Goal: Navigation & Orientation: Find specific page/section

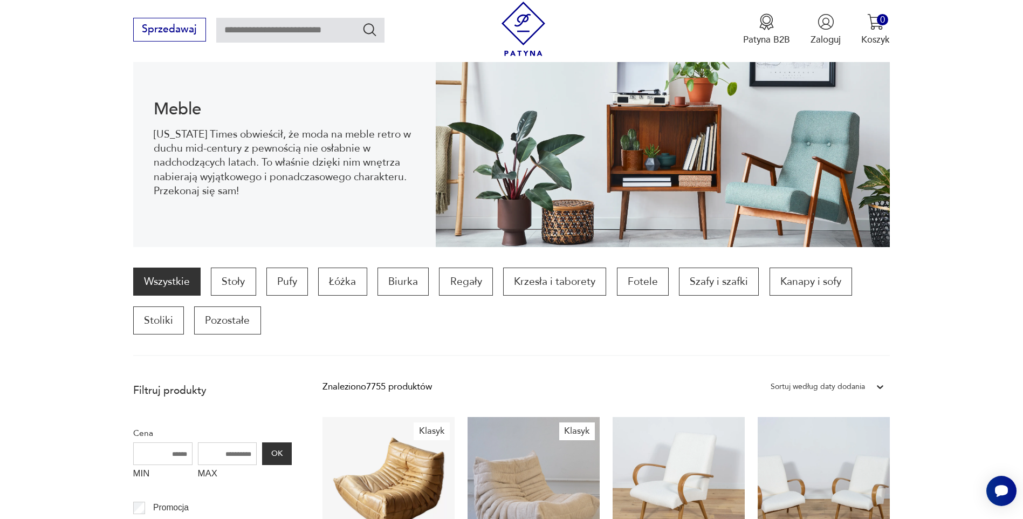
scroll to position [143, 0]
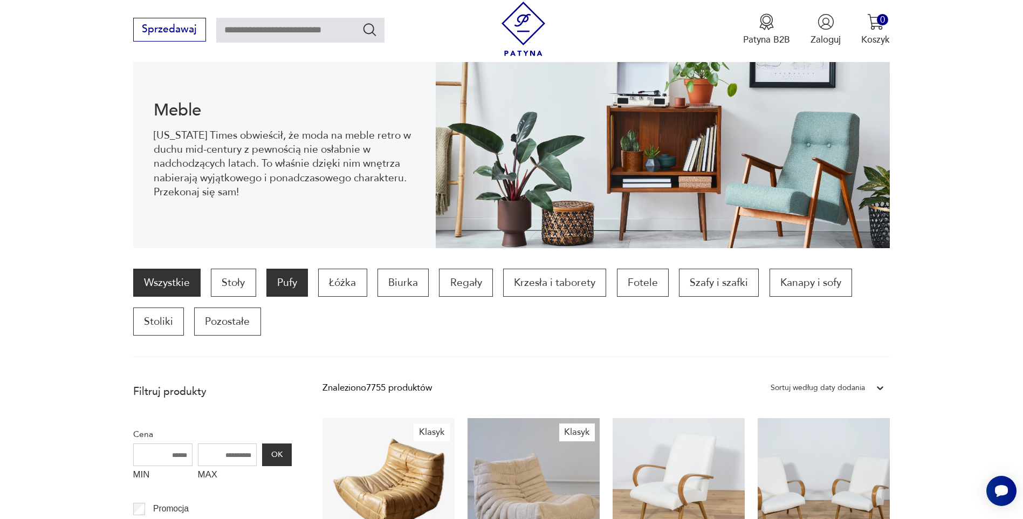
click at [286, 282] on p "Pufy" at bounding box center [287, 282] width 42 height 28
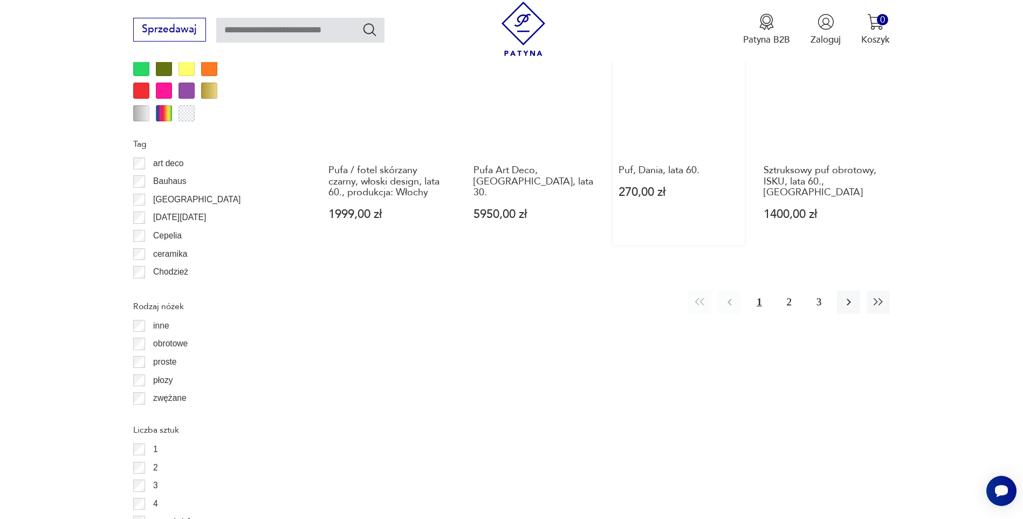
scroll to position [1329, 0]
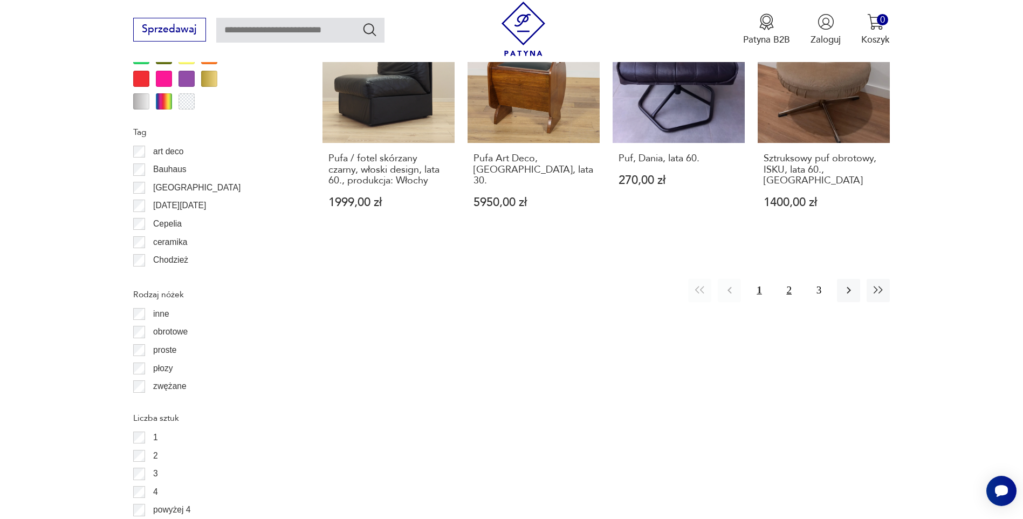
click at [791, 279] on button "2" at bounding box center [788, 290] width 23 height 23
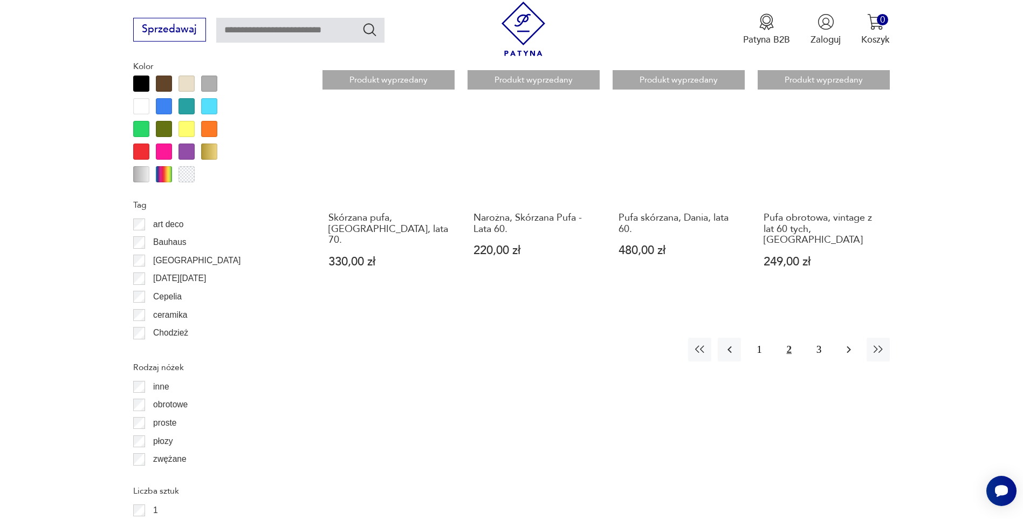
scroll to position [1282, 0]
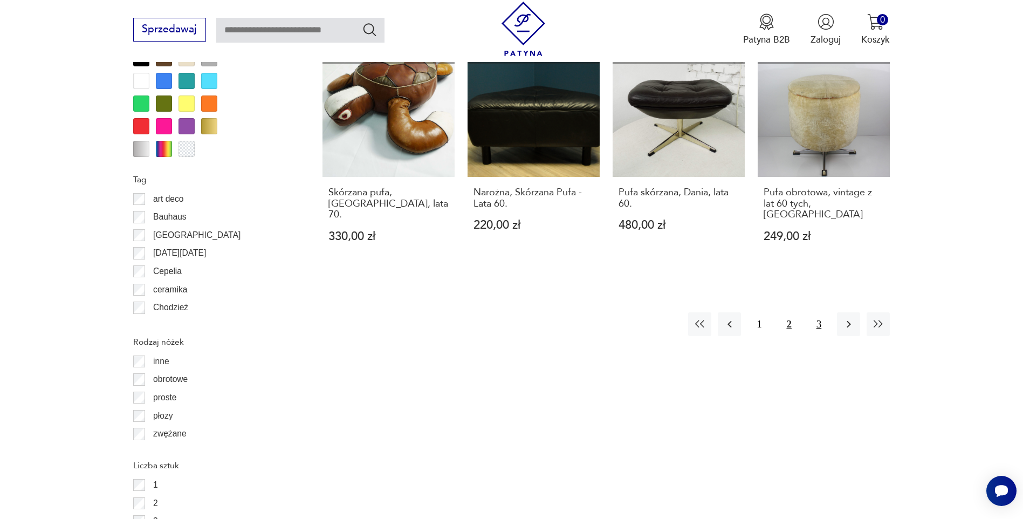
click at [818, 312] on button "3" at bounding box center [818, 323] width 23 height 23
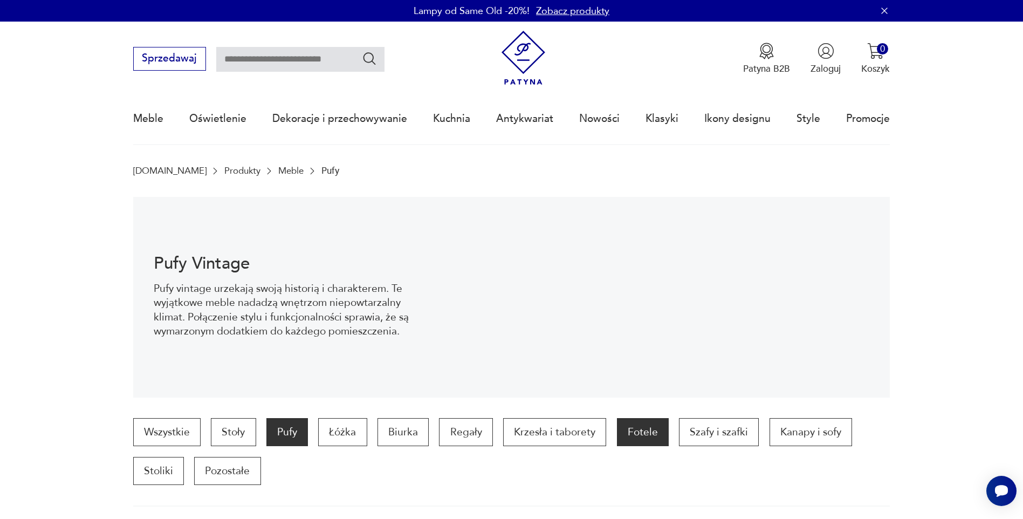
click at [643, 435] on p "Fotele" at bounding box center [643, 432] width 52 height 28
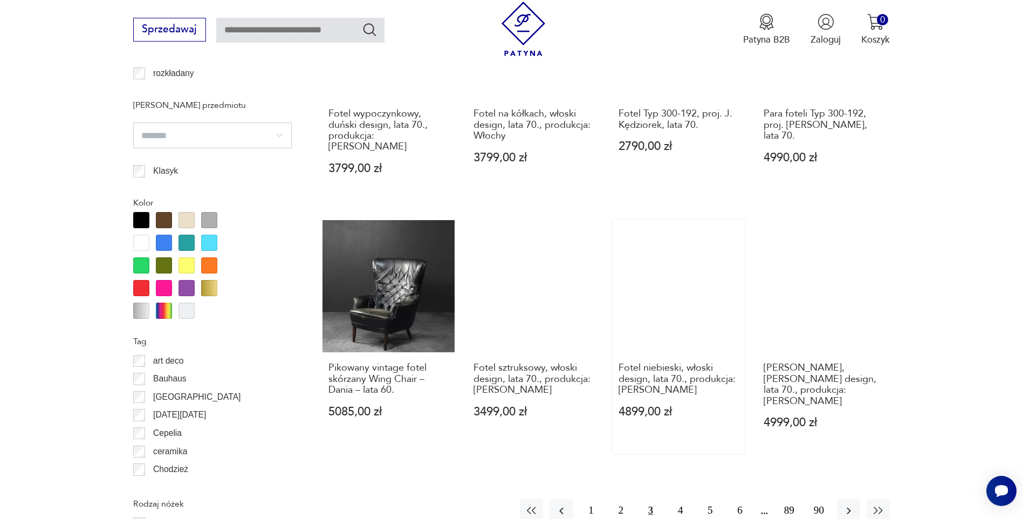
scroll to position [1168, 0]
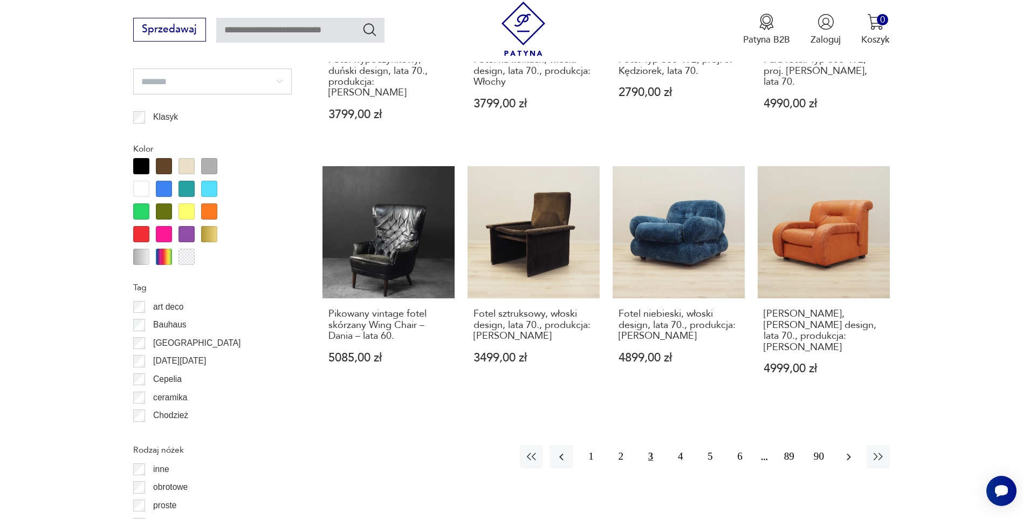
click at [849, 450] on icon "button" at bounding box center [848, 456] width 13 height 13
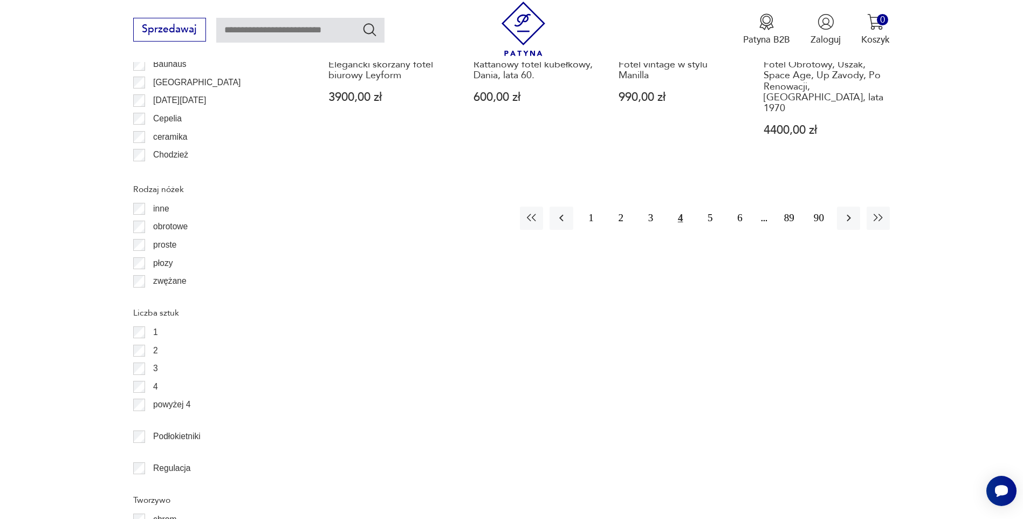
scroll to position [1437, 0]
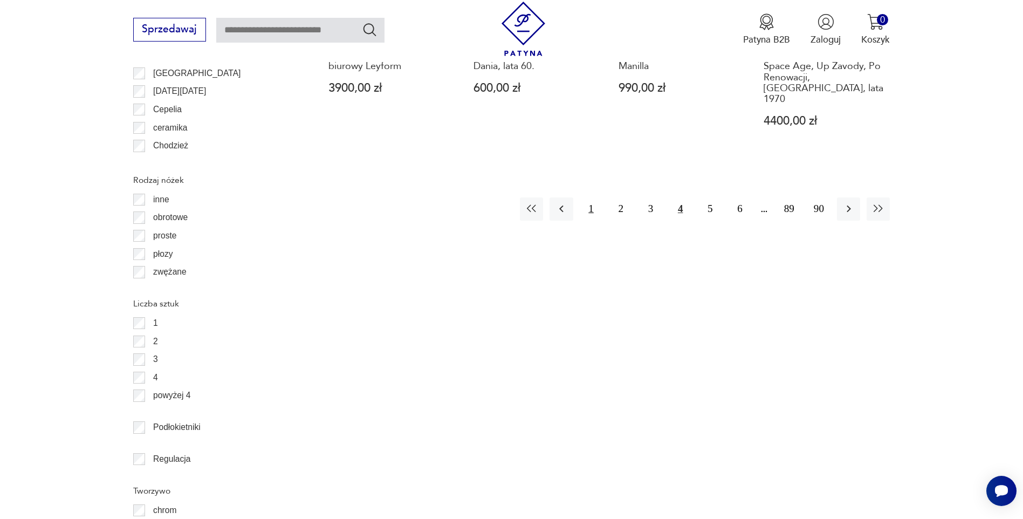
click at [589, 197] on button "1" at bounding box center [591, 208] width 23 height 23
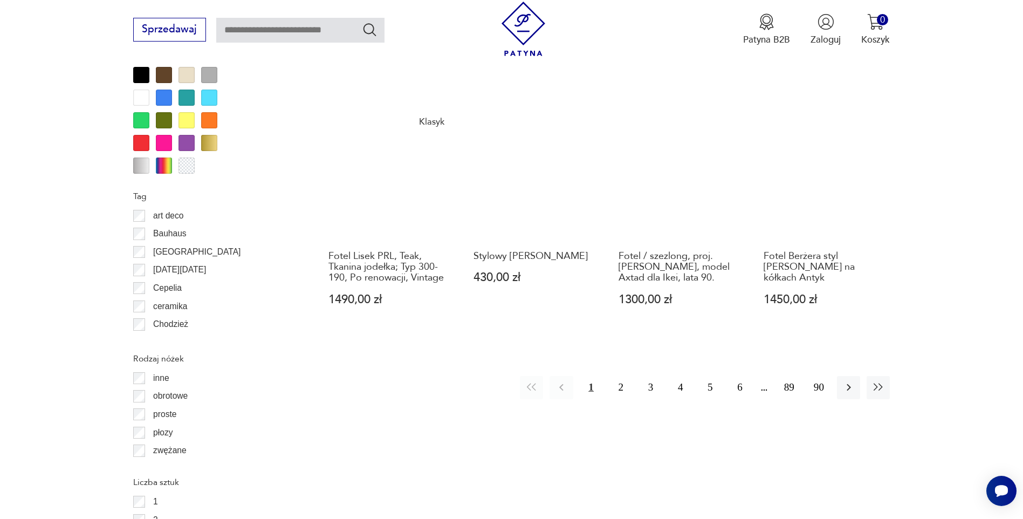
scroll to position [1383, 0]
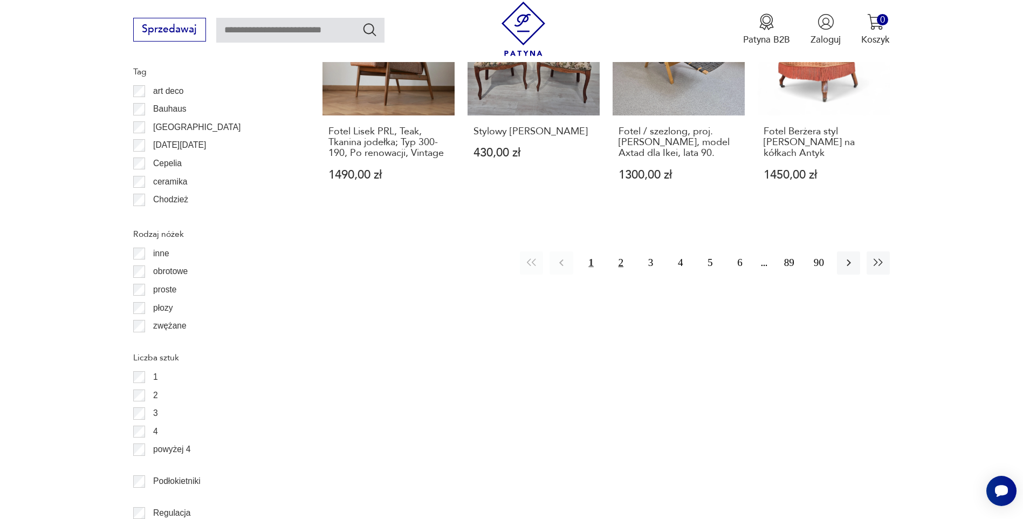
click at [623, 251] on button "2" at bounding box center [620, 262] width 23 height 23
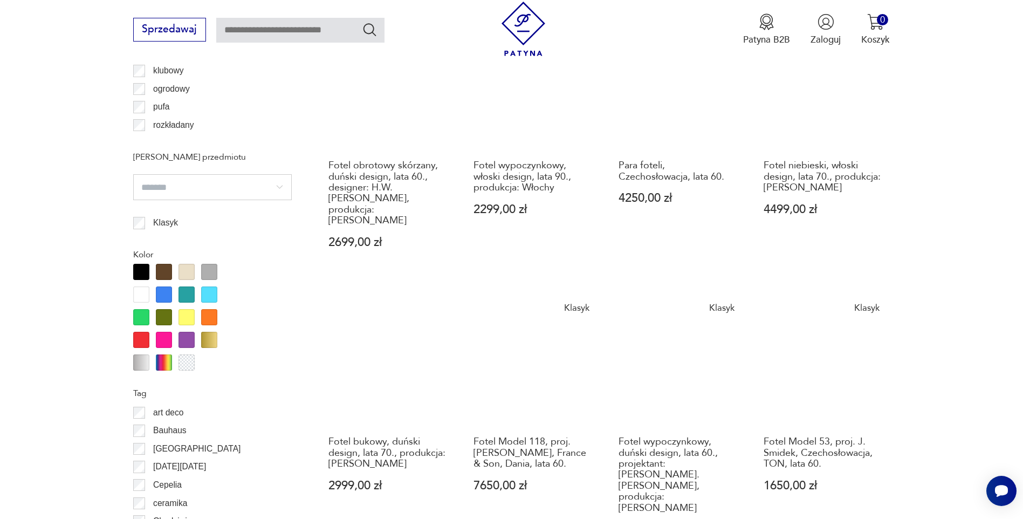
scroll to position [1276, 0]
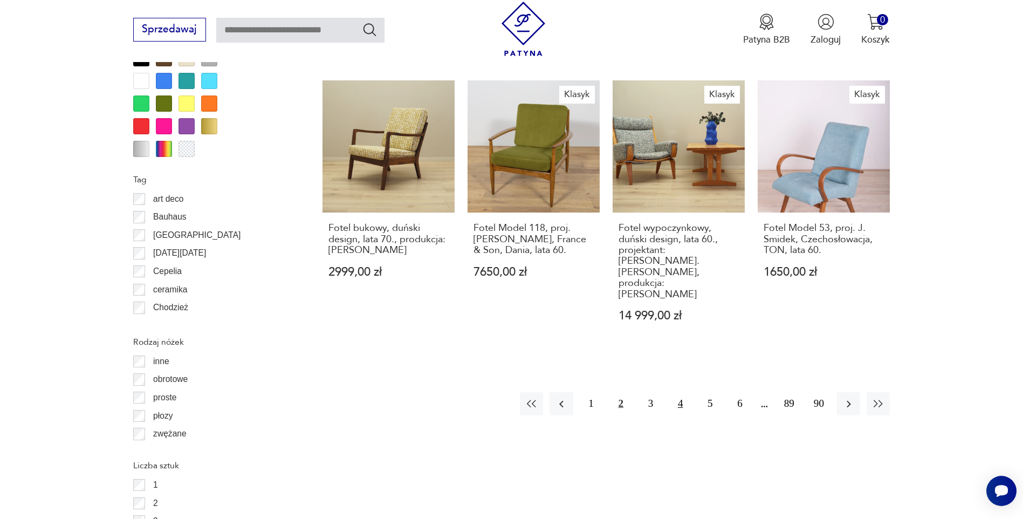
click at [684, 392] on button "4" at bounding box center [680, 403] width 23 height 23
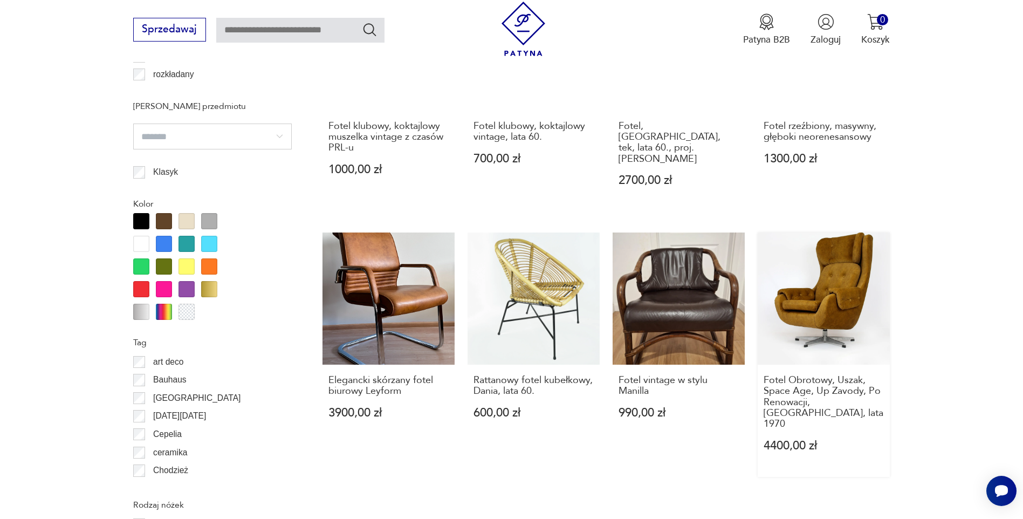
scroll to position [1114, 0]
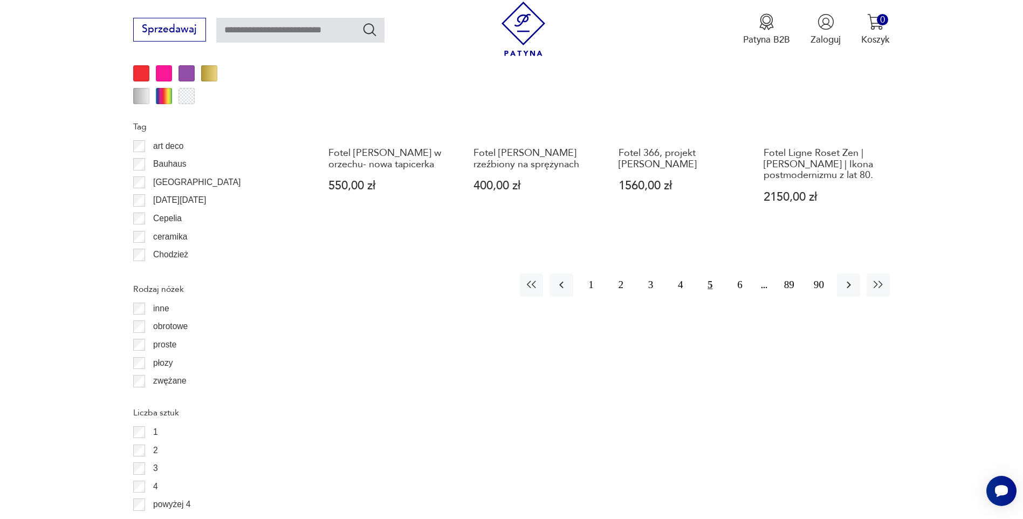
scroll to position [1329, 0]
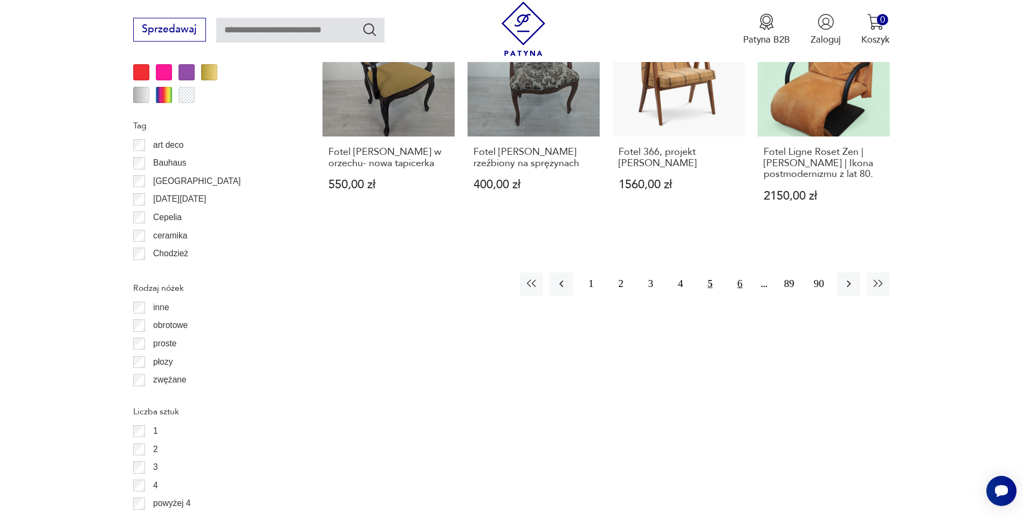
click at [742, 272] on button "6" at bounding box center [739, 283] width 23 height 23
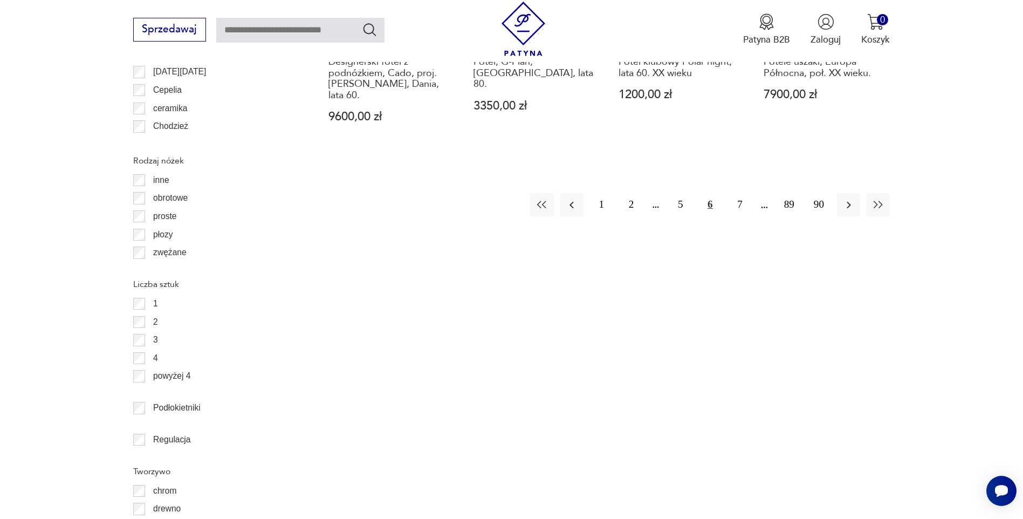
scroll to position [1491, 0]
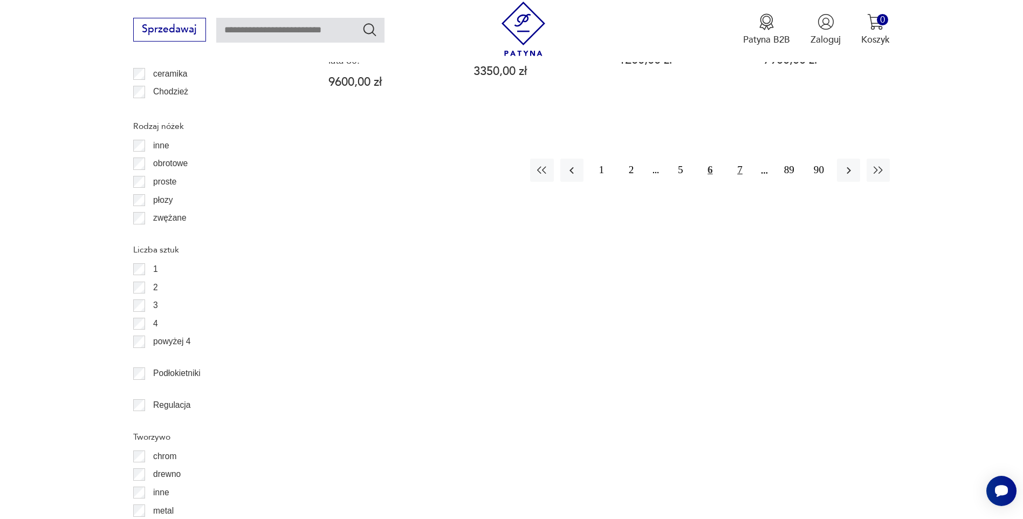
click at [743, 159] on button "7" at bounding box center [739, 170] width 23 height 23
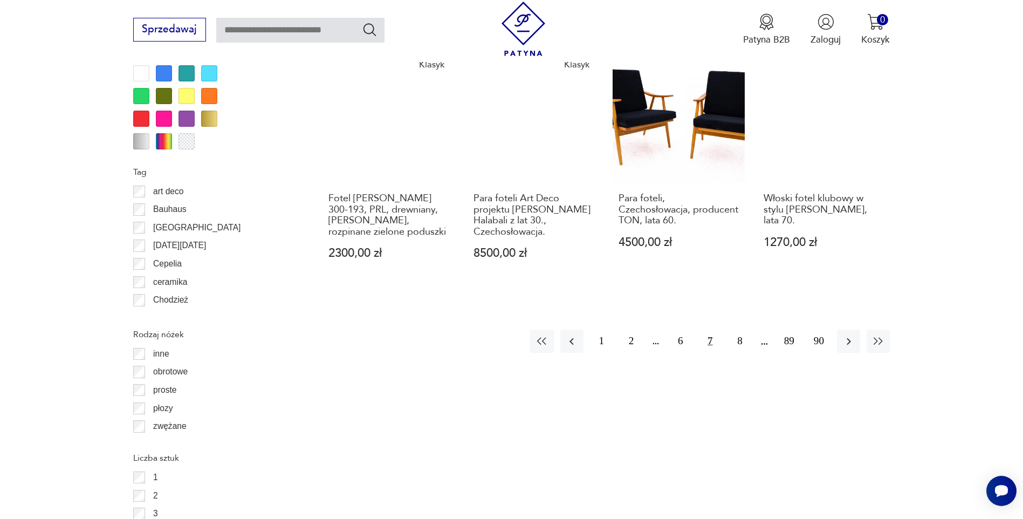
scroll to position [1329, 0]
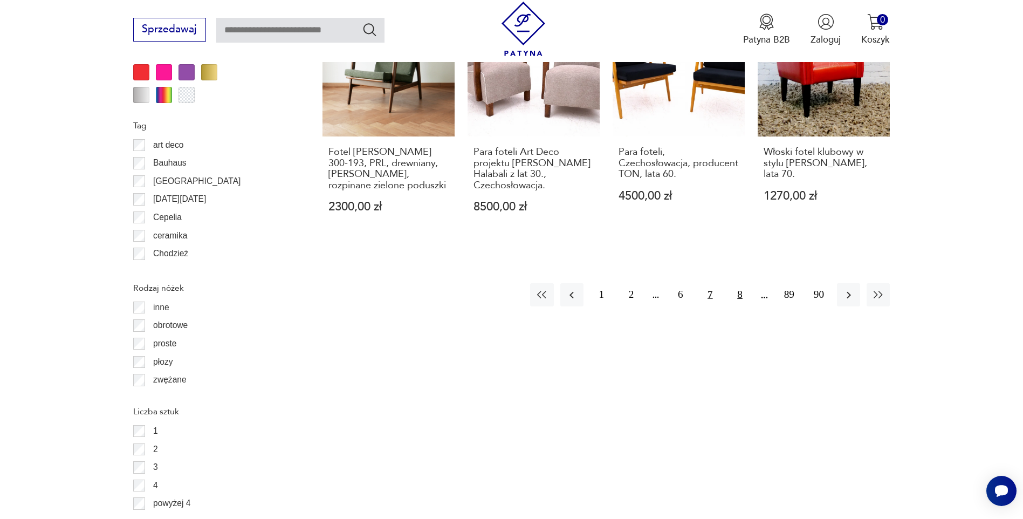
click at [741, 283] on button "8" at bounding box center [739, 294] width 23 height 23
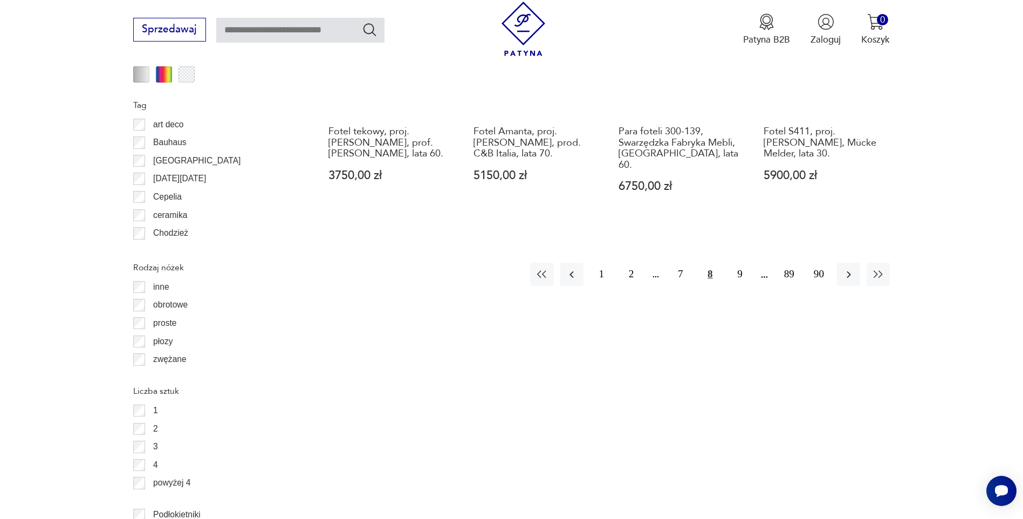
scroll to position [1383, 0]
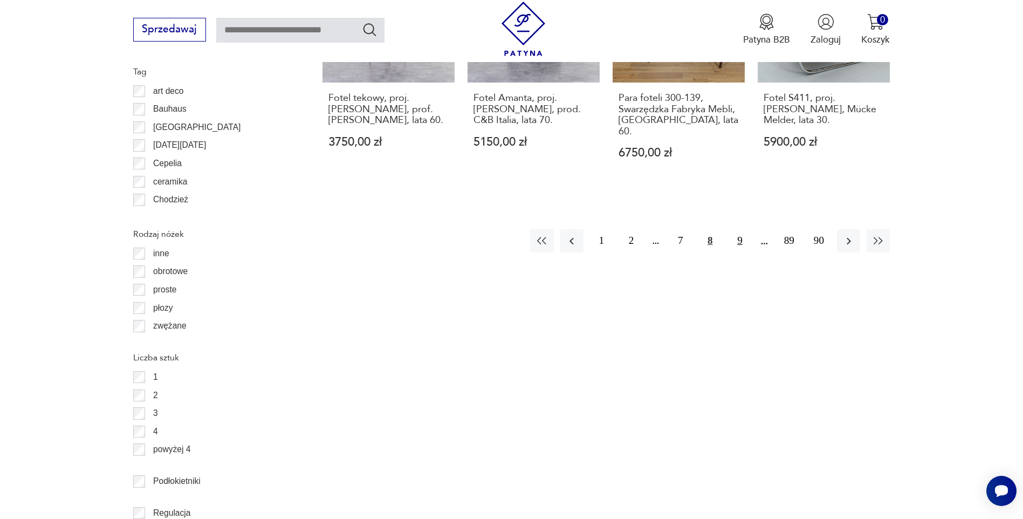
click at [739, 229] on button "9" at bounding box center [739, 240] width 23 height 23
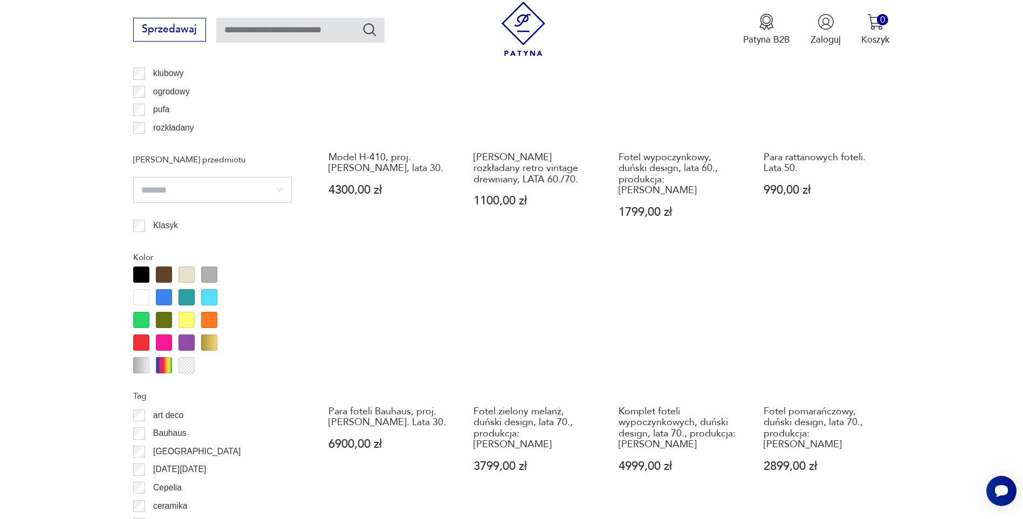
scroll to position [1114, 0]
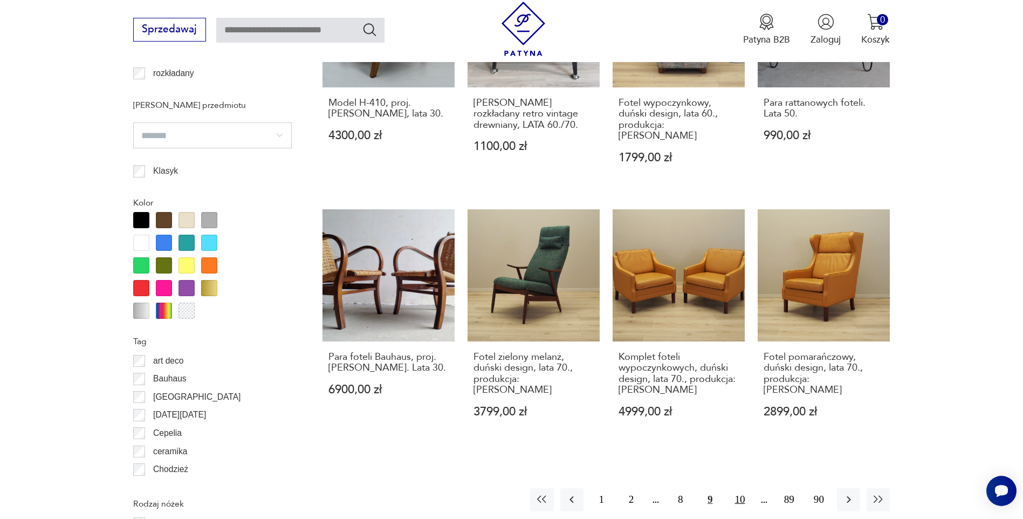
click at [738, 488] on button "10" at bounding box center [739, 499] width 23 height 23
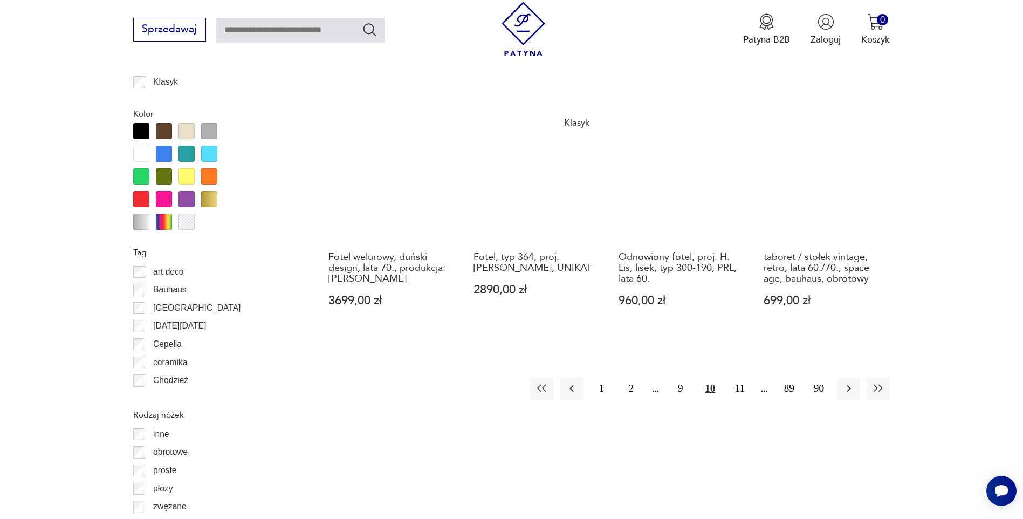
scroll to position [1222, 0]
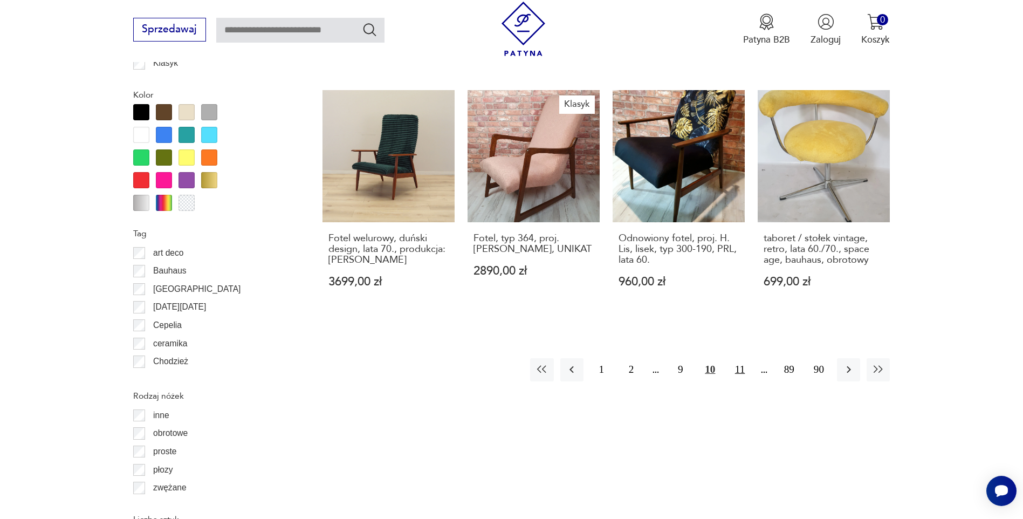
click at [739, 363] on button "11" at bounding box center [739, 369] width 23 height 23
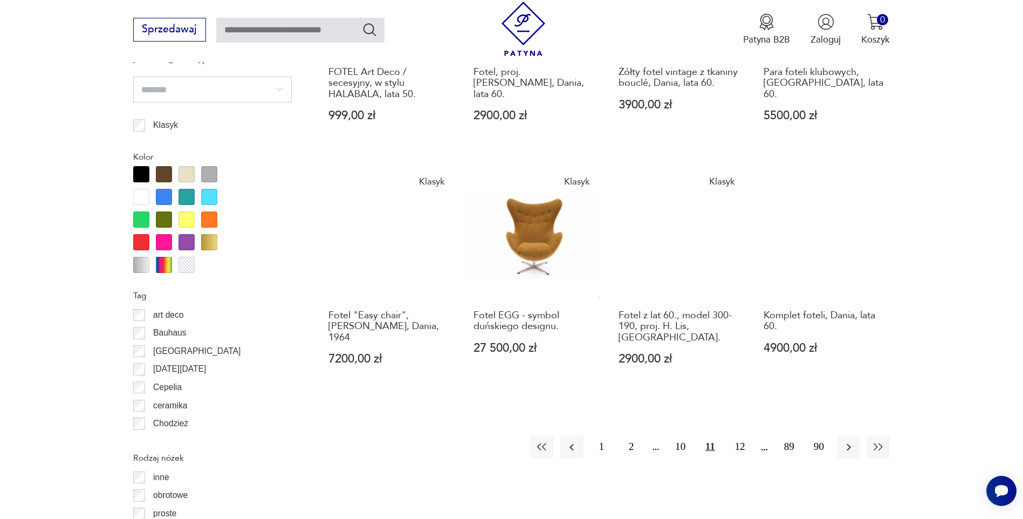
scroll to position [1276, 0]
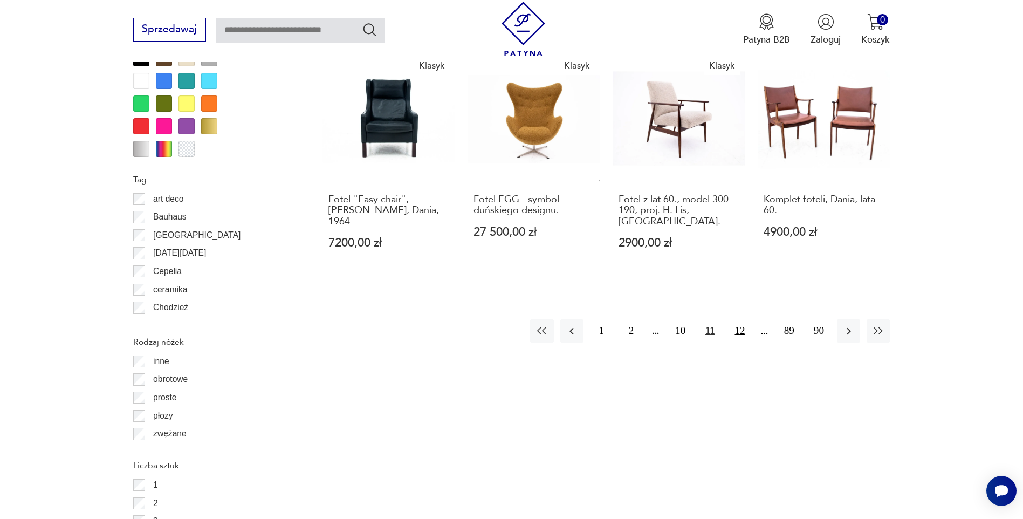
click at [740, 319] on button "12" at bounding box center [739, 330] width 23 height 23
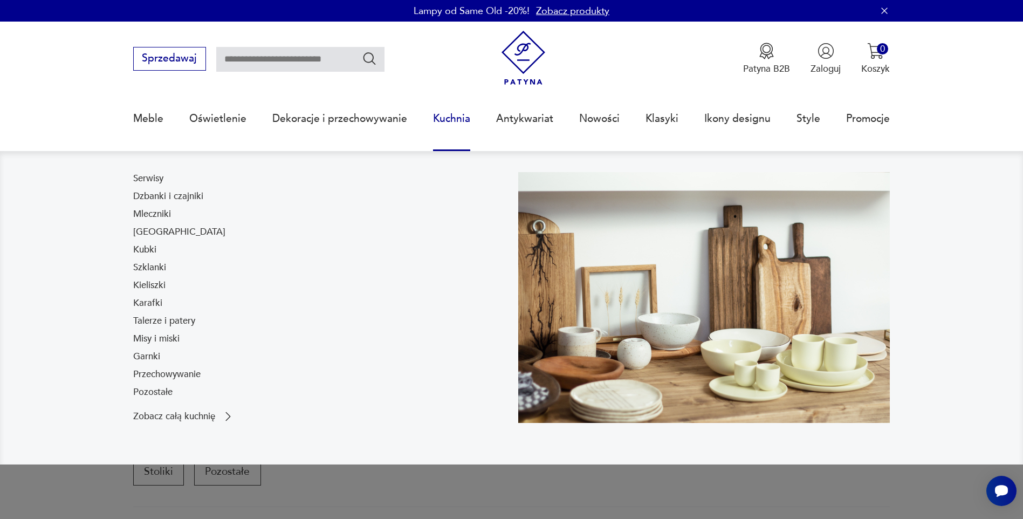
click at [463, 123] on link "Kuchnia" at bounding box center [451, 119] width 37 height 50
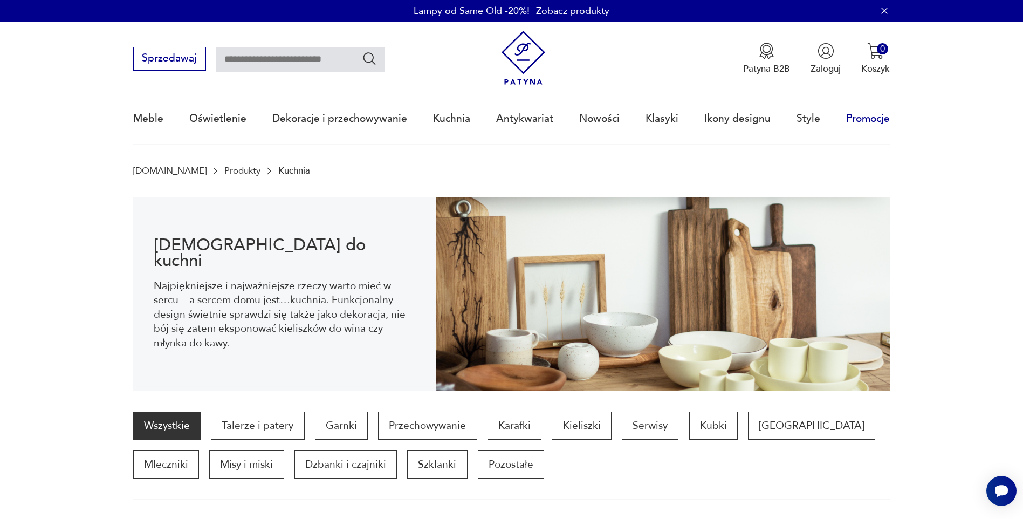
click at [869, 116] on link "Promocje" at bounding box center [868, 119] width 44 height 50
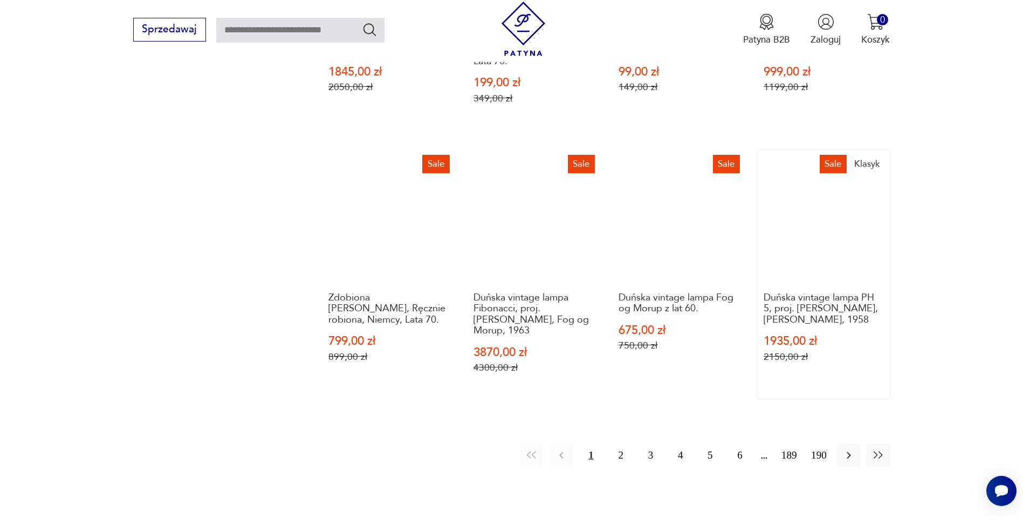
scroll to position [1261, 0]
